Goal: Information Seeking & Learning: Find specific fact

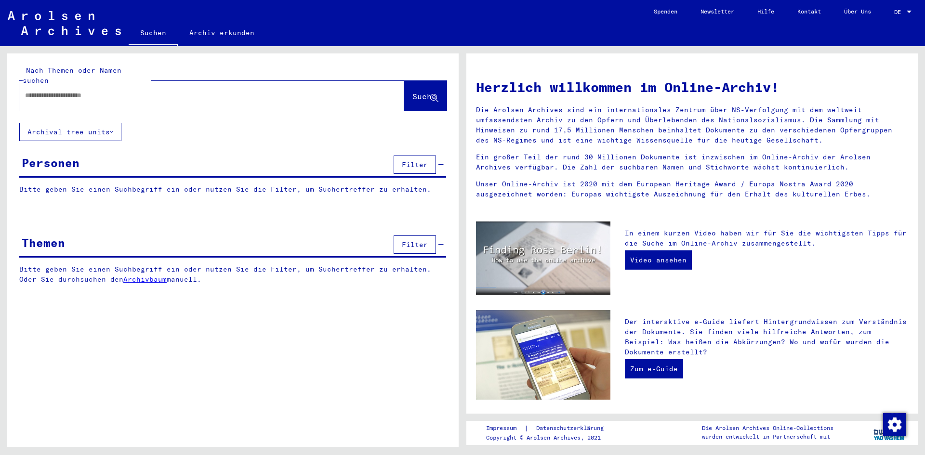
type input "********"
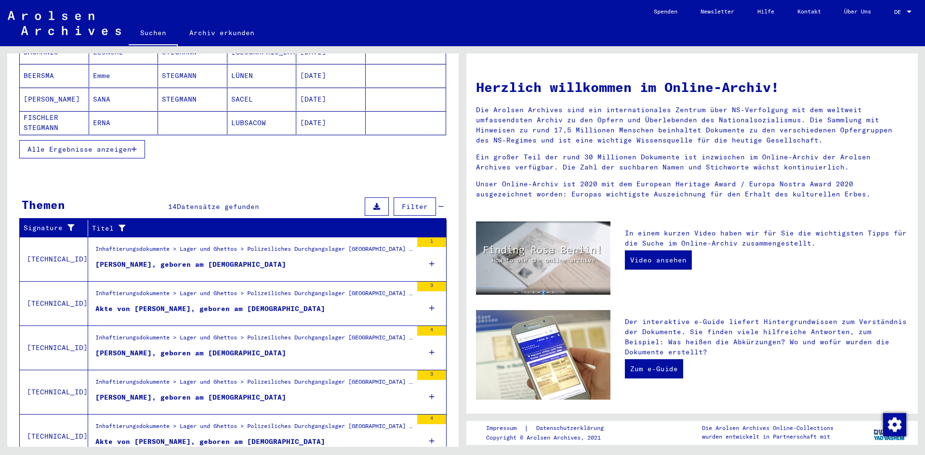
scroll to position [219, 0]
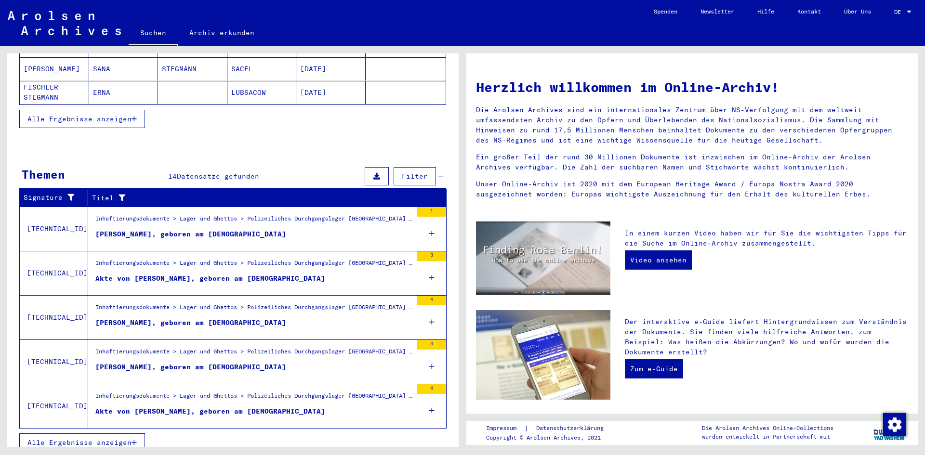
click at [100, 434] on button "Alle Ergebnisse anzeigen" at bounding box center [82, 443] width 126 height 18
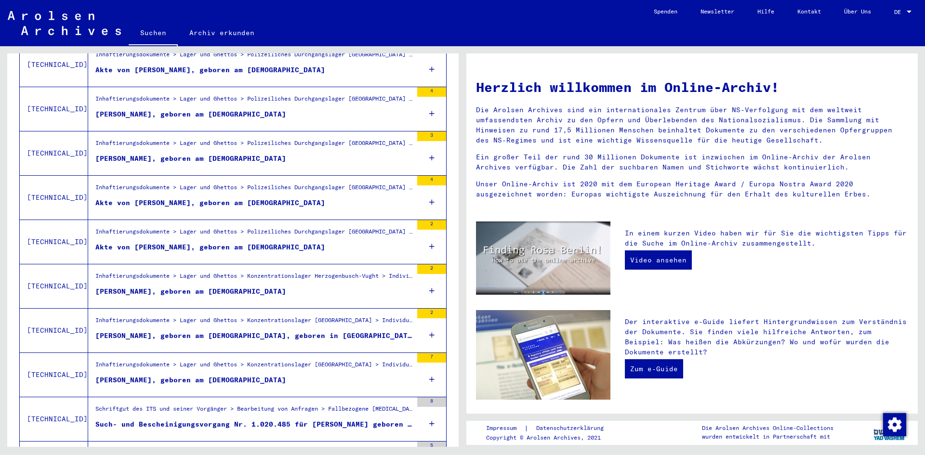
scroll to position [412, 0]
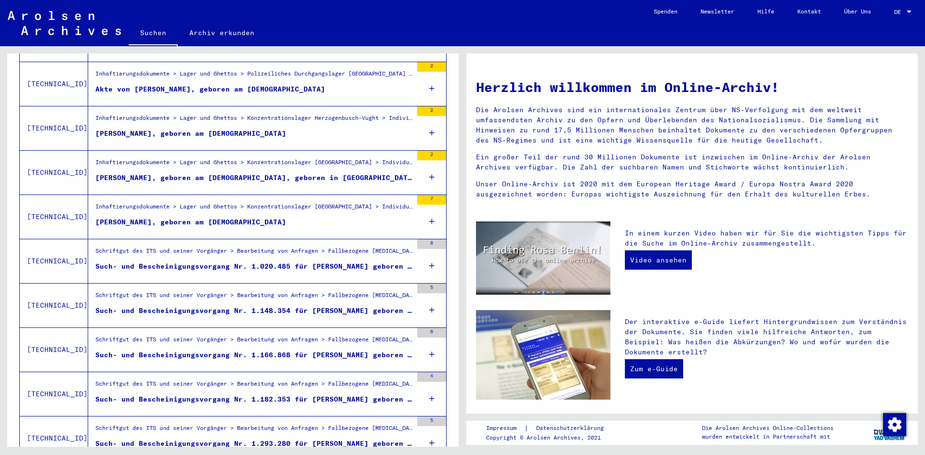
click at [283, 262] on div "Such- und Bescheinigungsvorgang Nr. 1.020.485 für [PERSON_NAME] geboren [DEMOGR…" at bounding box center [253, 267] width 317 height 10
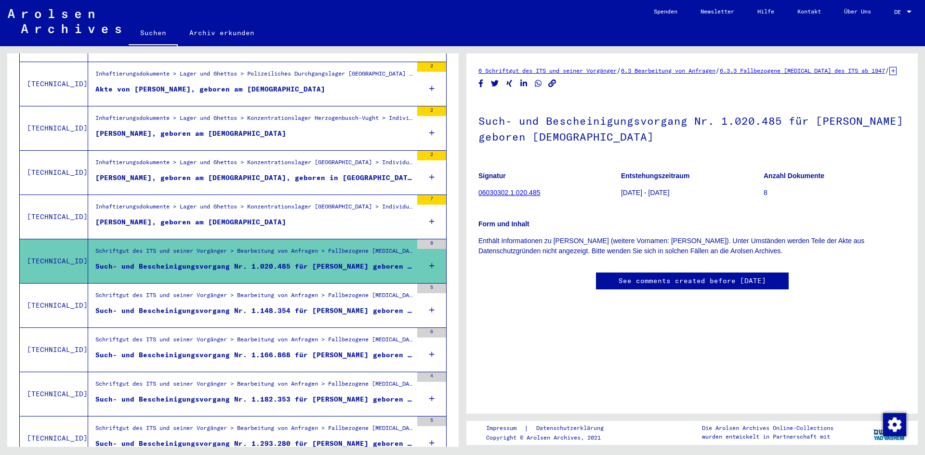
click at [517, 197] on link "06030302.1.020.485" at bounding box center [510, 193] width 62 height 8
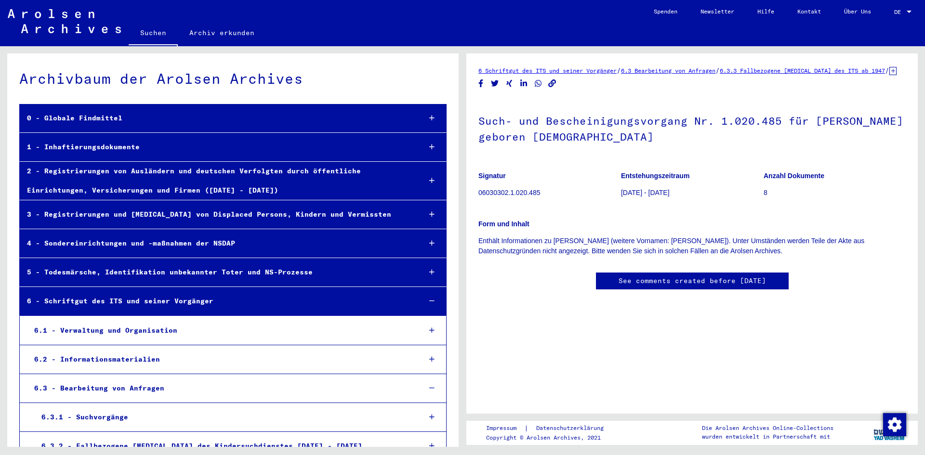
scroll to position [24549, 0]
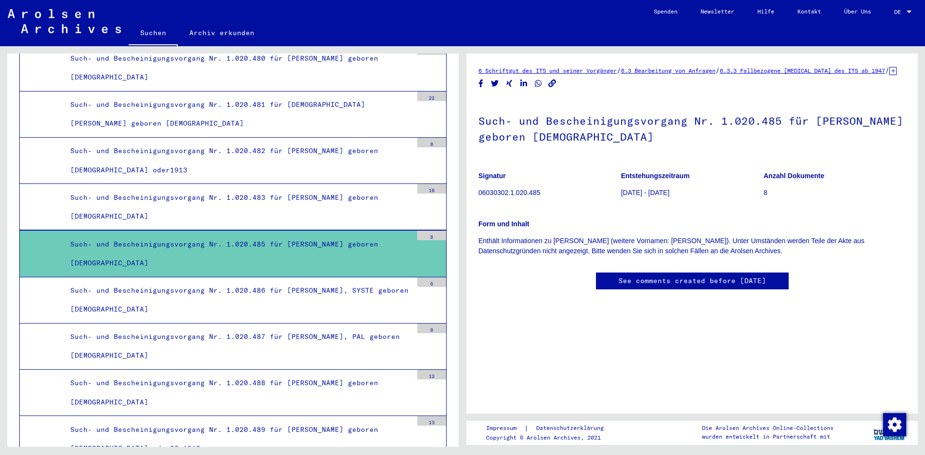
click at [766, 11] on link "Hilfe" at bounding box center [766, 11] width 40 height 23
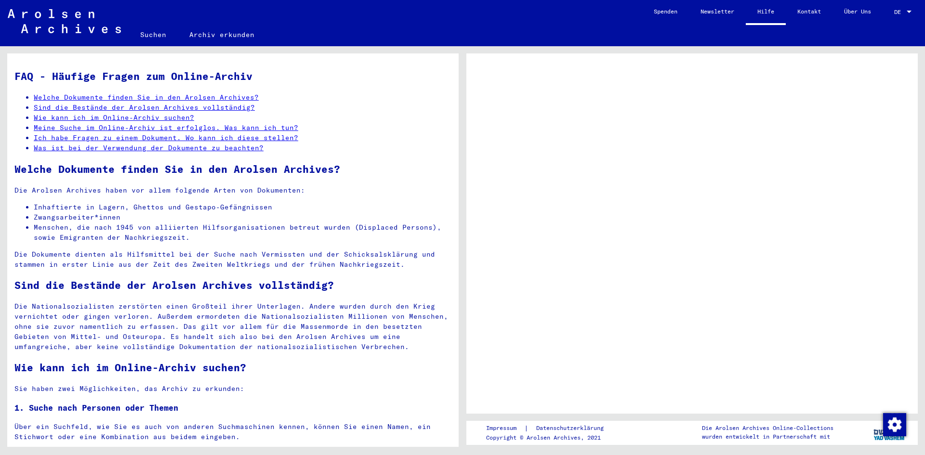
click at [250, 132] on link "Meine Suche im Online-Archiv ist erfolglos. Was kann ich tun?" at bounding box center [166, 127] width 265 height 9
